Goal: Navigation & Orientation: Find specific page/section

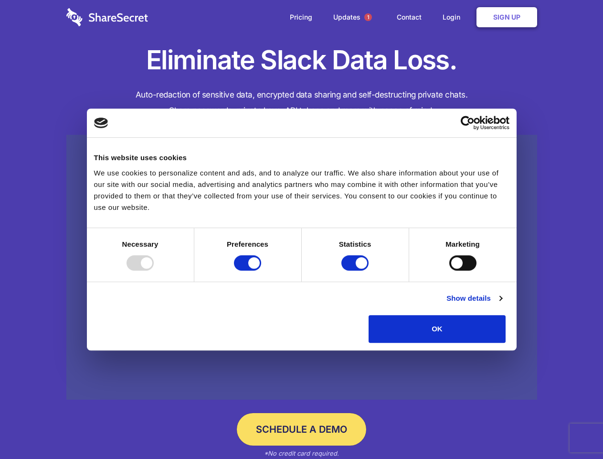
click at [154, 270] on div at bounding box center [140, 262] width 27 height 15
click at [261, 270] on input "Preferences" at bounding box center [247, 262] width 27 height 15
checkbox input "false"
click at [356, 270] on input "Statistics" at bounding box center [355, 262] width 27 height 15
checkbox input "false"
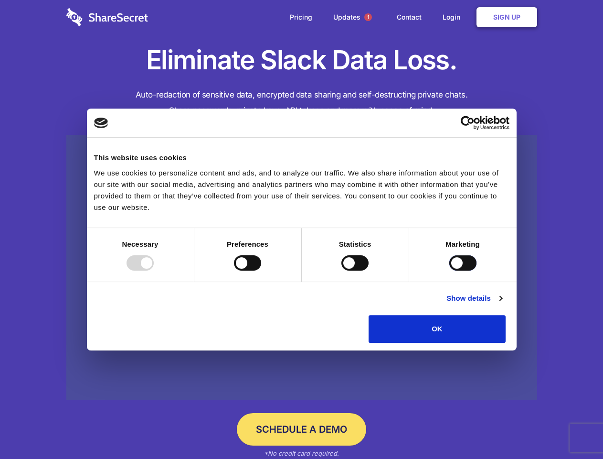
click at [450, 270] on input "Marketing" at bounding box center [463, 262] width 27 height 15
checkbox input "true"
click at [502, 304] on link "Show details" at bounding box center [474, 297] width 55 height 11
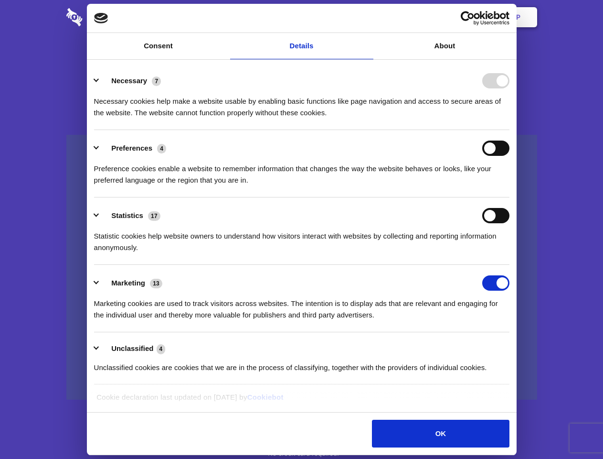
click at [510, 130] on li "Necessary 7 Necessary cookies help make a website usable by enabling basic func…" at bounding box center [302, 96] width 416 height 67
click at [368, 17] on span "1" at bounding box center [369, 17] width 8 height 8
